Goal: Register for event/course

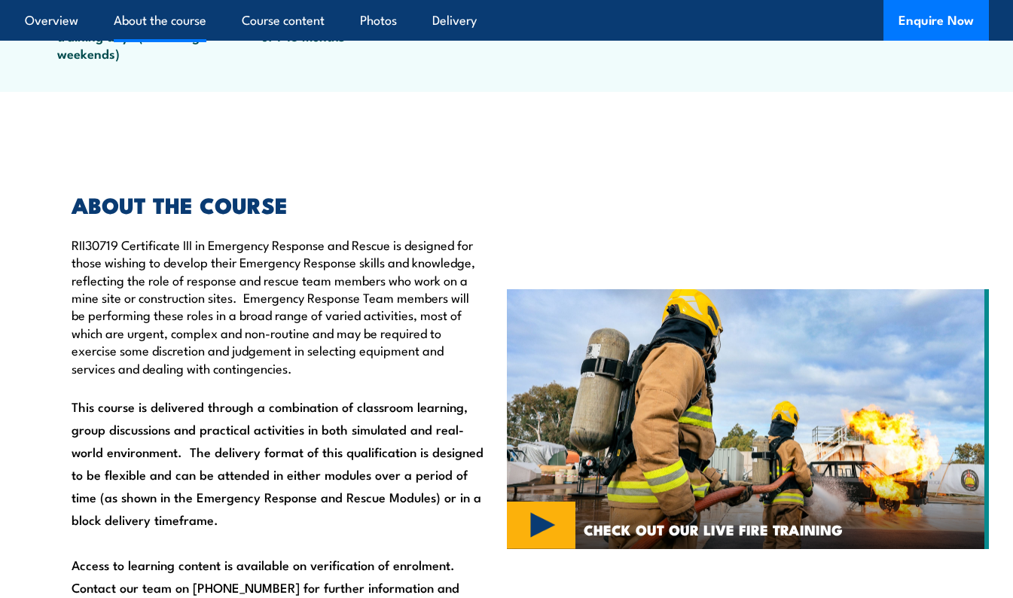
scroll to position [794, 0]
click at [294, 26] on link "Course content" at bounding box center [283, 20] width 83 height 40
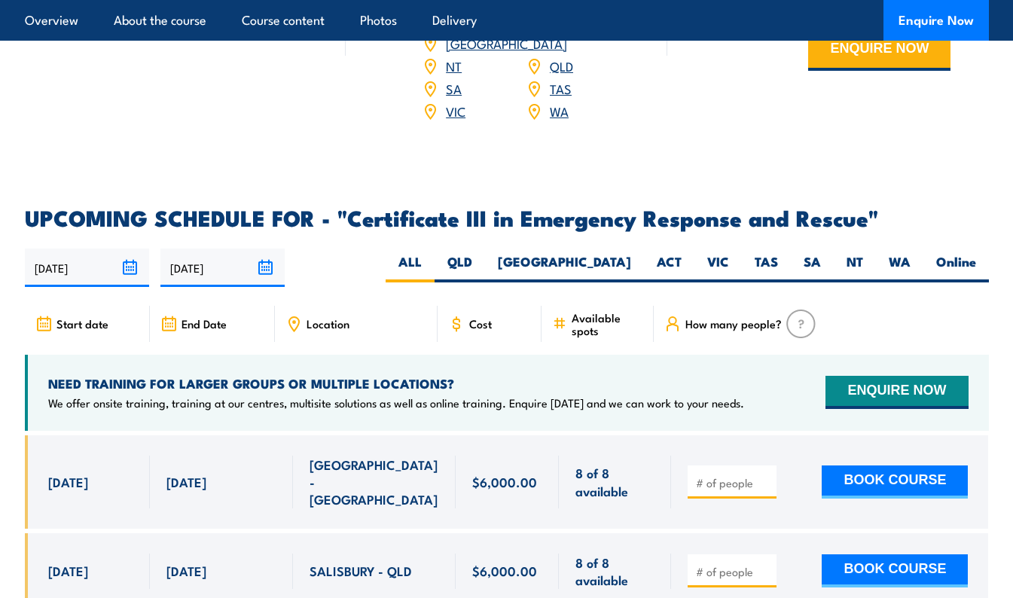
scroll to position [3312, 0]
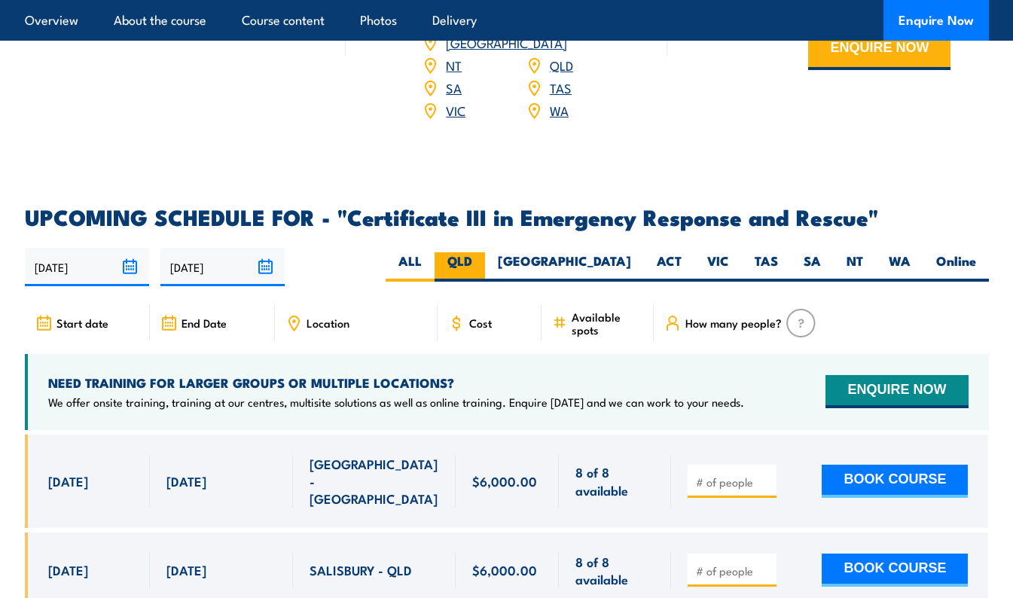
click at [485, 252] on label "QLD" at bounding box center [460, 266] width 50 height 29
click at [482, 252] on input "QLD" at bounding box center [477, 257] width 10 height 10
radio input "true"
click at [485, 252] on label "QLD" at bounding box center [460, 266] width 50 height 29
click at [482, 252] on input "QLD" at bounding box center [477, 257] width 10 height 10
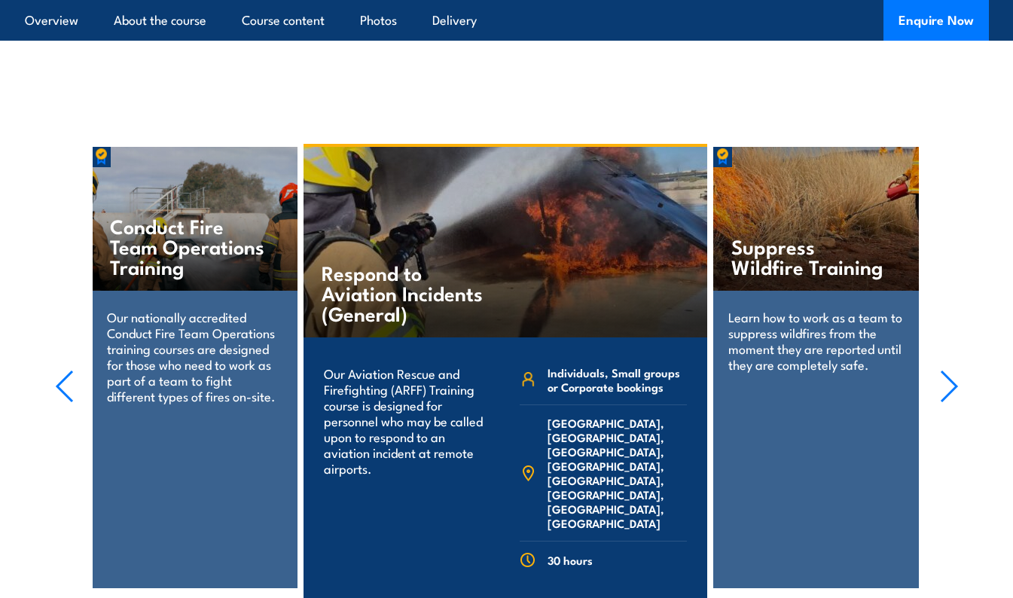
scroll to position [3885, 0]
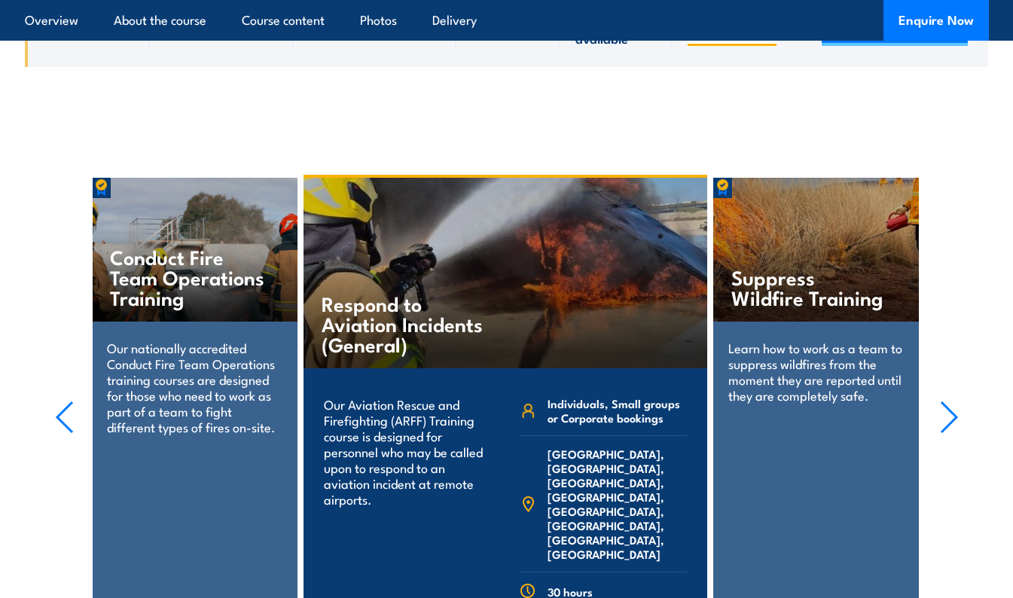
scroll to position [3755, 0]
click at [954, 401] on icon "button" at bounding box center [948, 416] width 15 height 30
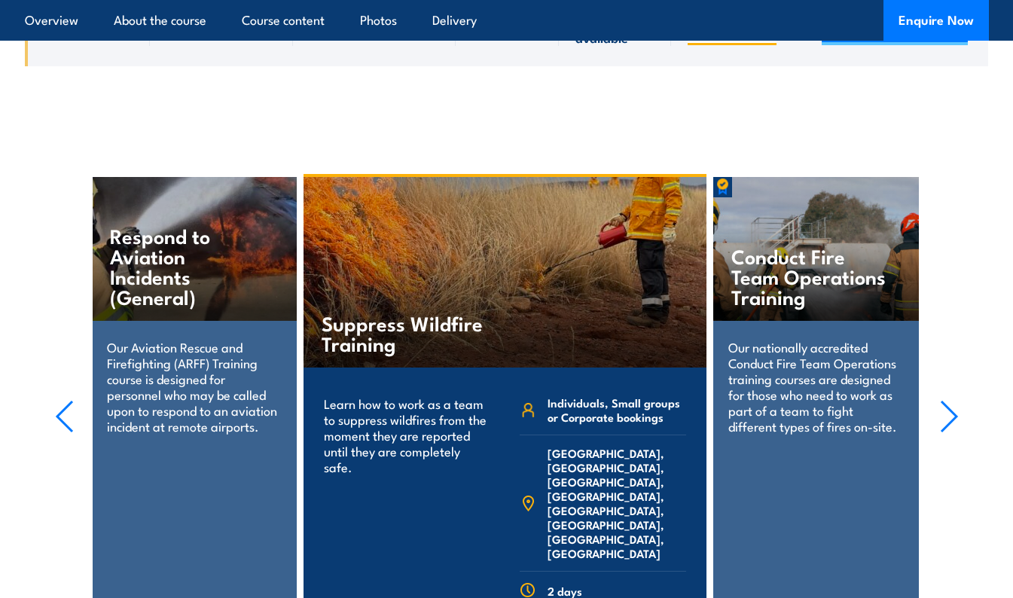
click at [954, 401] on icon "button" at bounding box center [948, 416] width 15 height 30
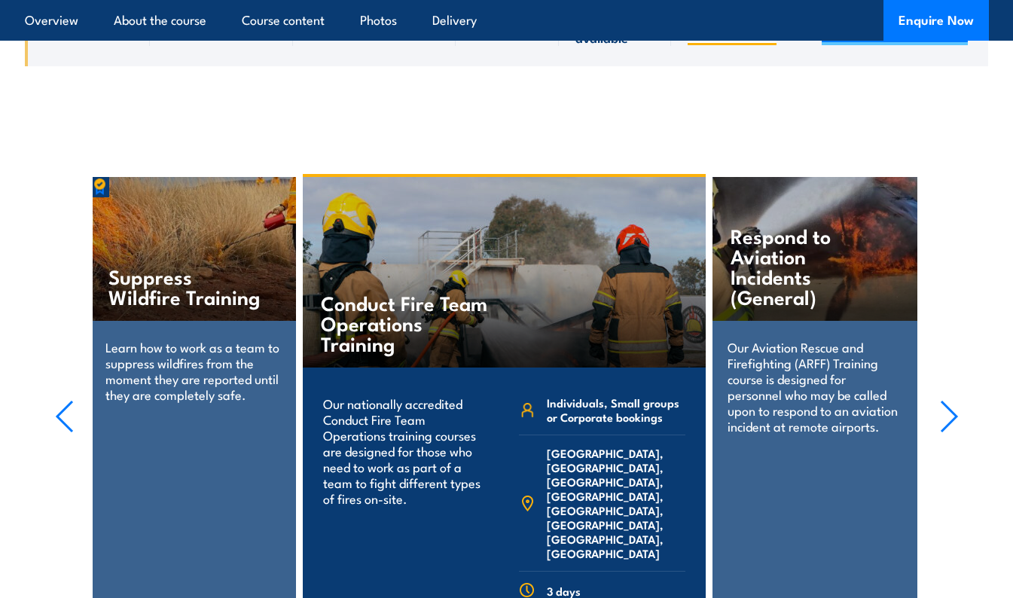
click at [954, 401] on icon "button" at bounding box center [948, 416] width 15 height 30
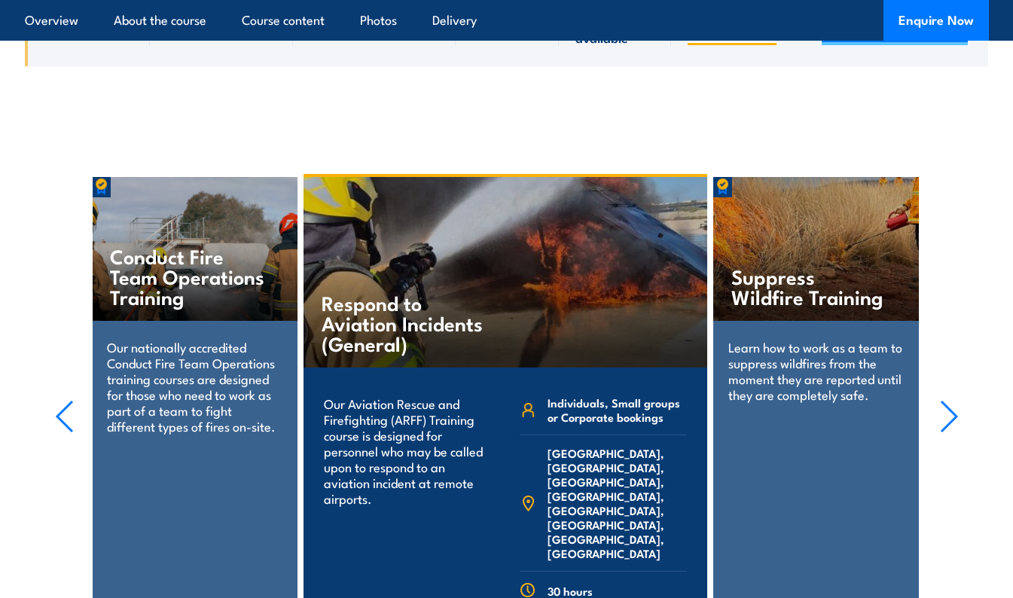
click at [954, 401] on icon "button" at bounding box center [948, 416] width 15 height 30
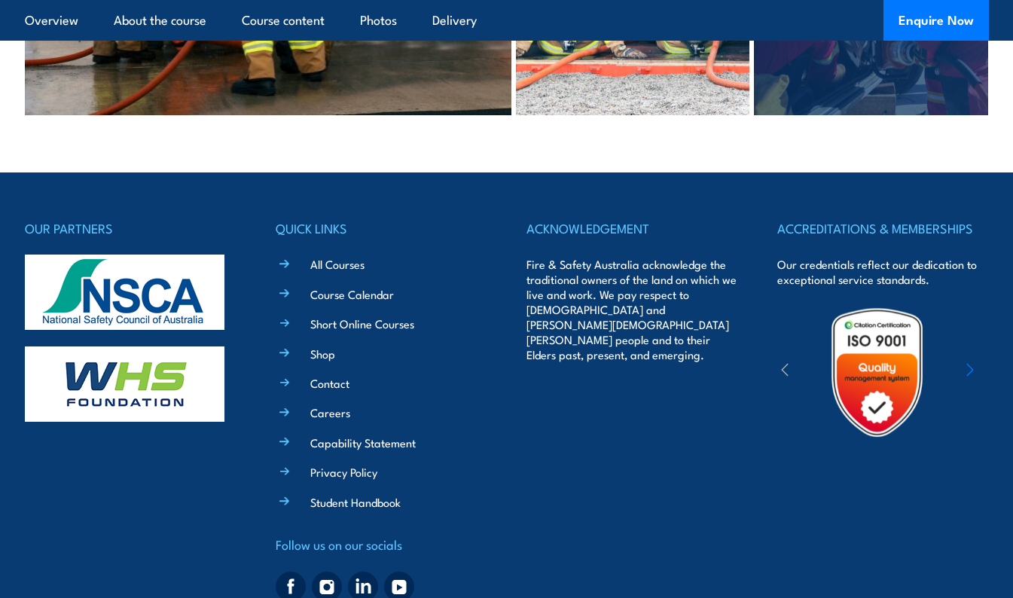
scroll to position [4829, 0]
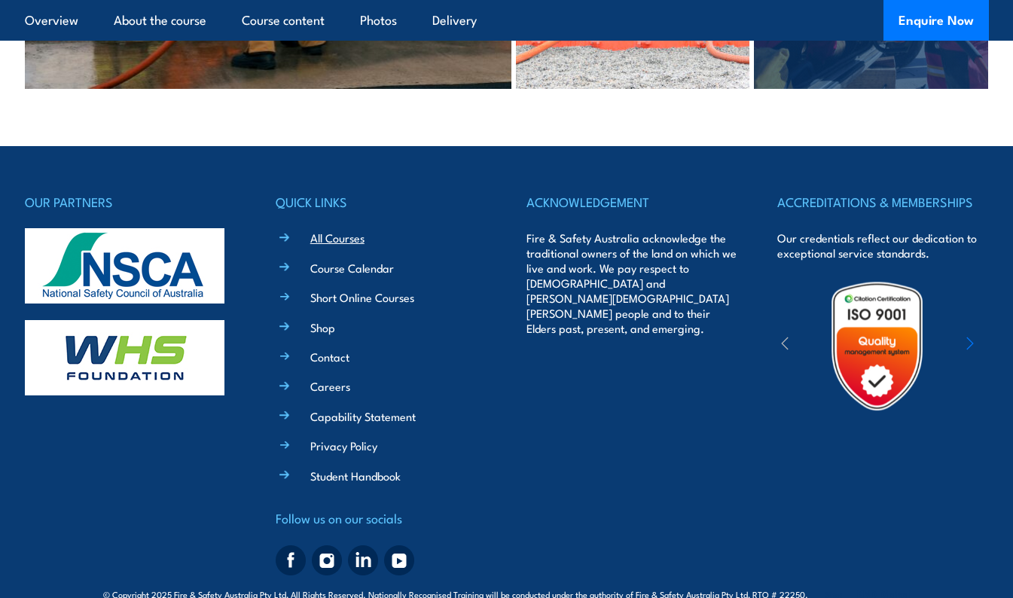
click at [340, 230] on link "All Courses" at bounding box center [337, 238] width 54 height 16
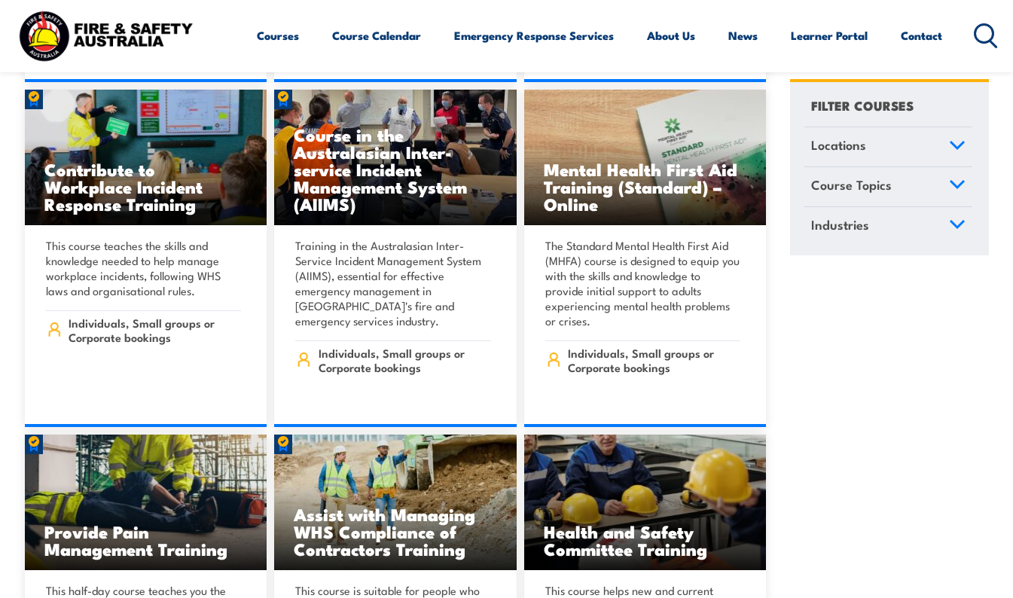
scroll to position [7864, 0]
